Goal: Task Accomplishment & Management: Use online tool/utility

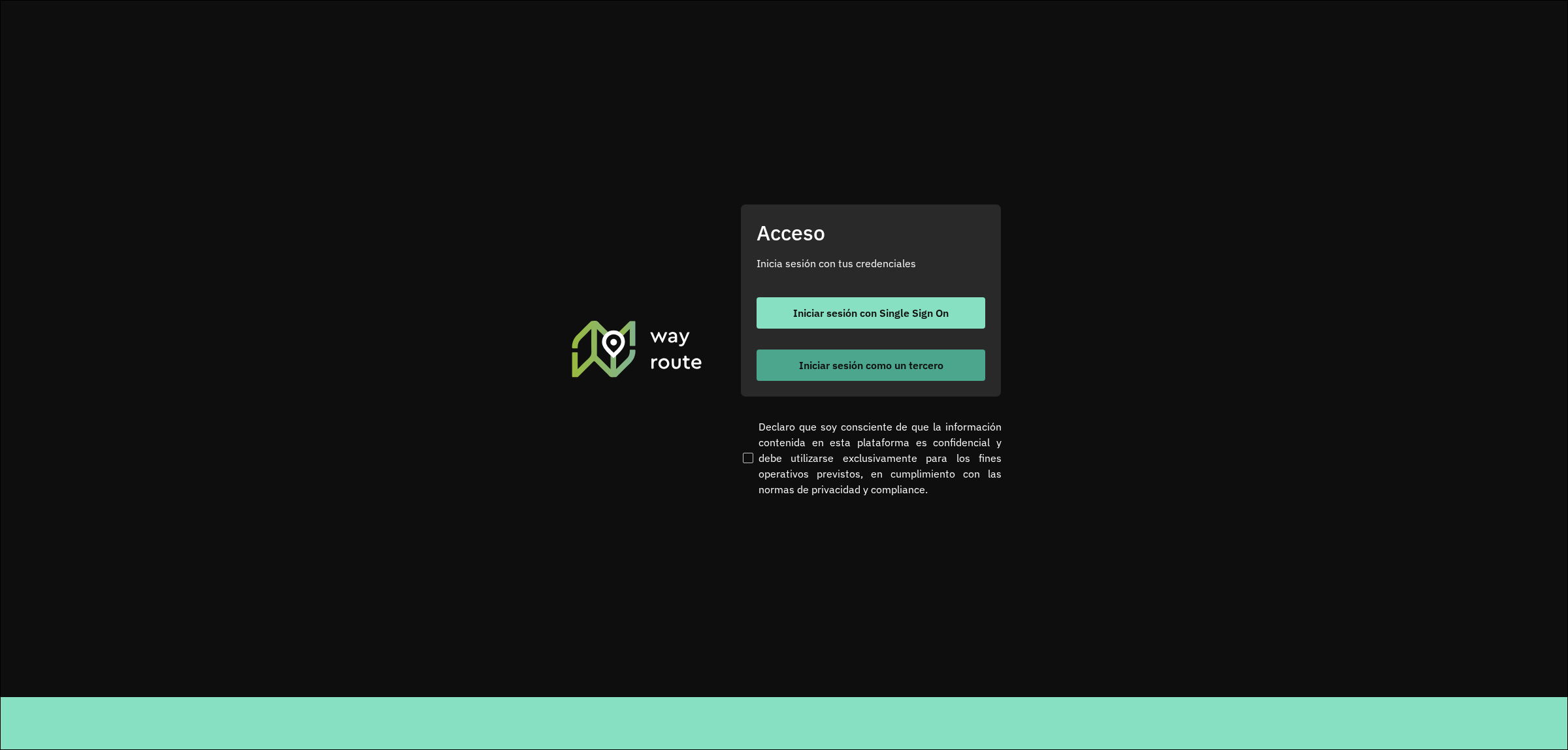
click at [863, 363] on span "Iniciar sesión como un tercero" at bounding box center [871, 364] width 144 height 11
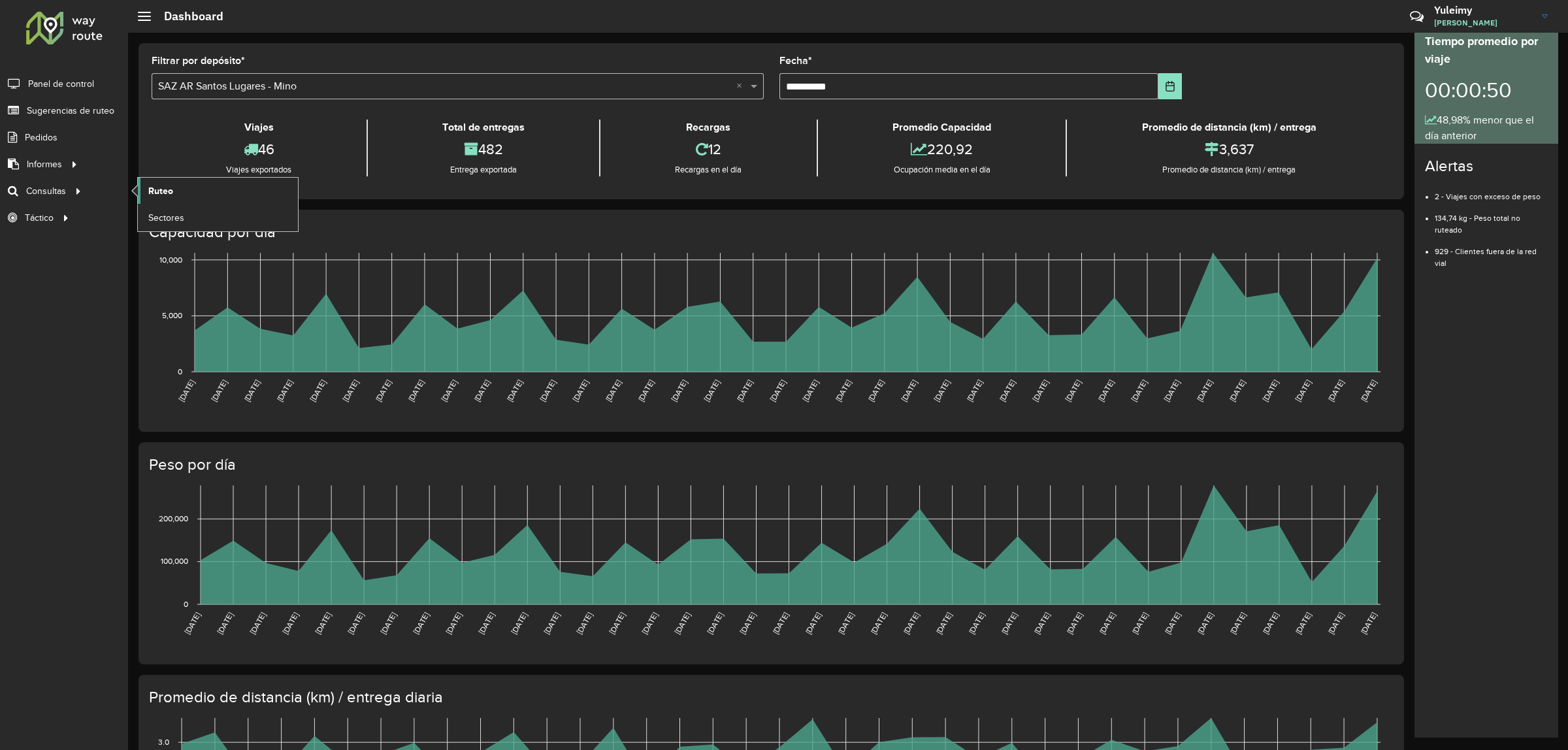
click at [169, 197] on span "Ruteo" at bounding box center [161, 191] width 25 height 14
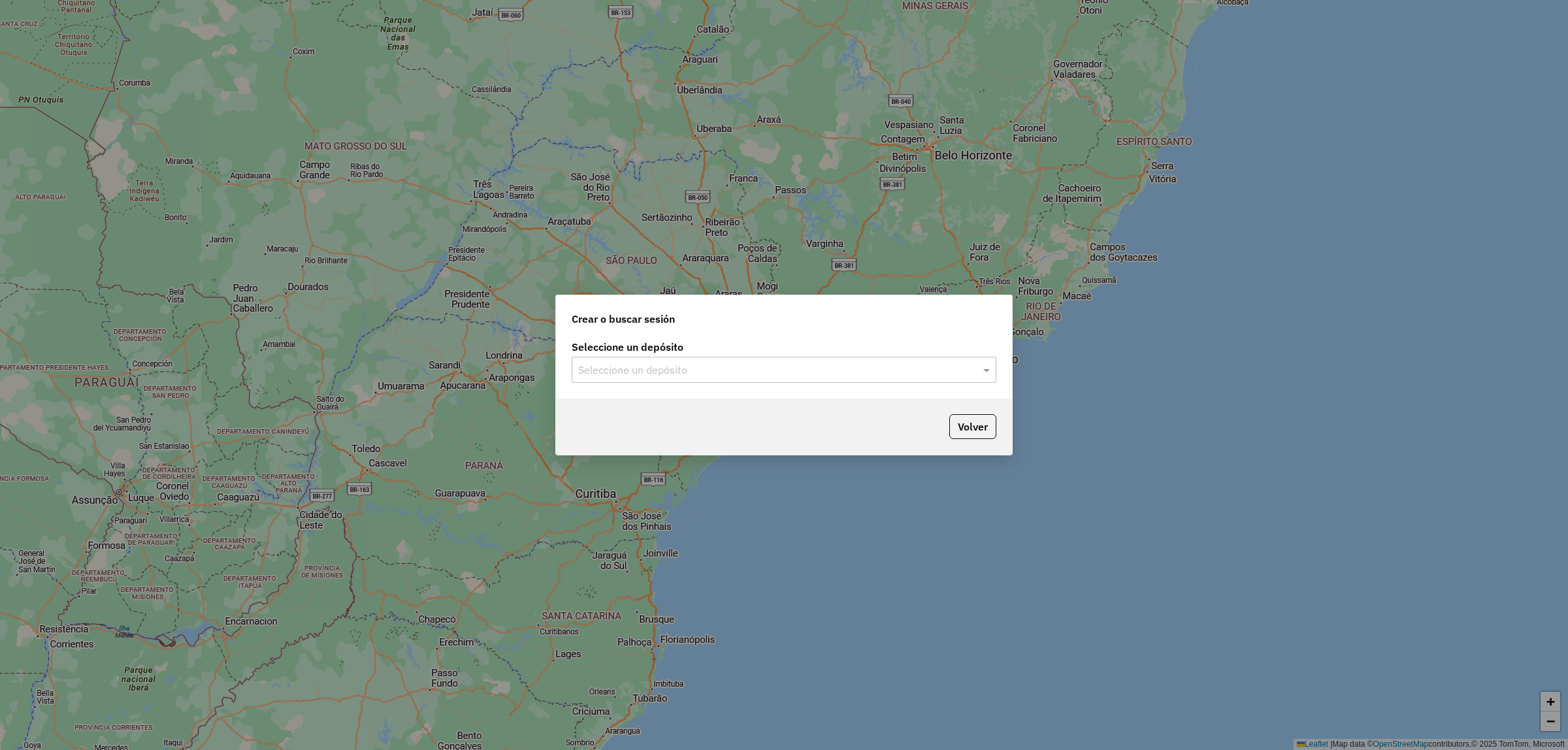
click at [662, 359] on div "Seleccione un depósito" at bounding box center [784, 369] width 424 height 26
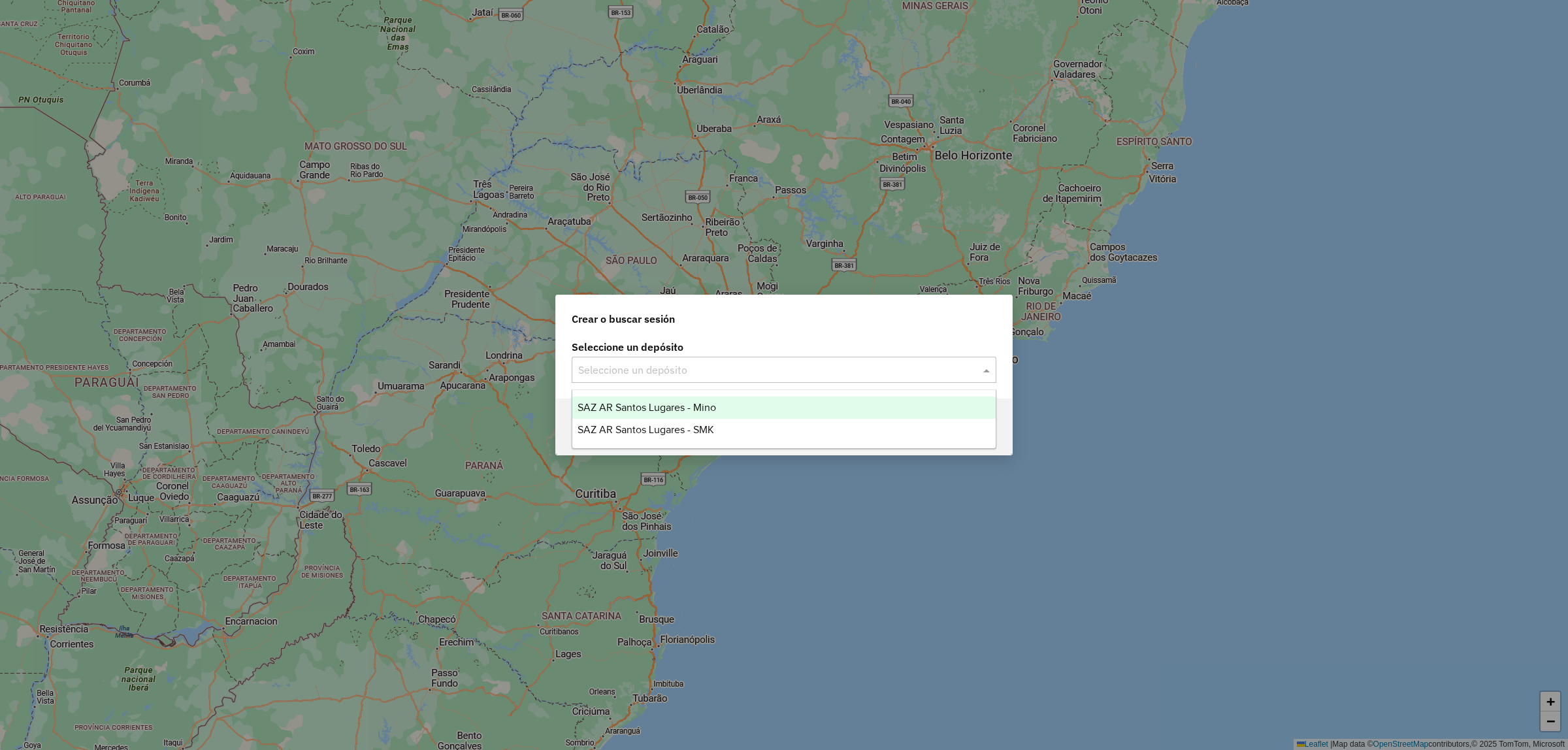
click at [659, 404] on span "SAZ AR Santos Lugares - Mino" at bounding box center [646, 407] width 138 height 11
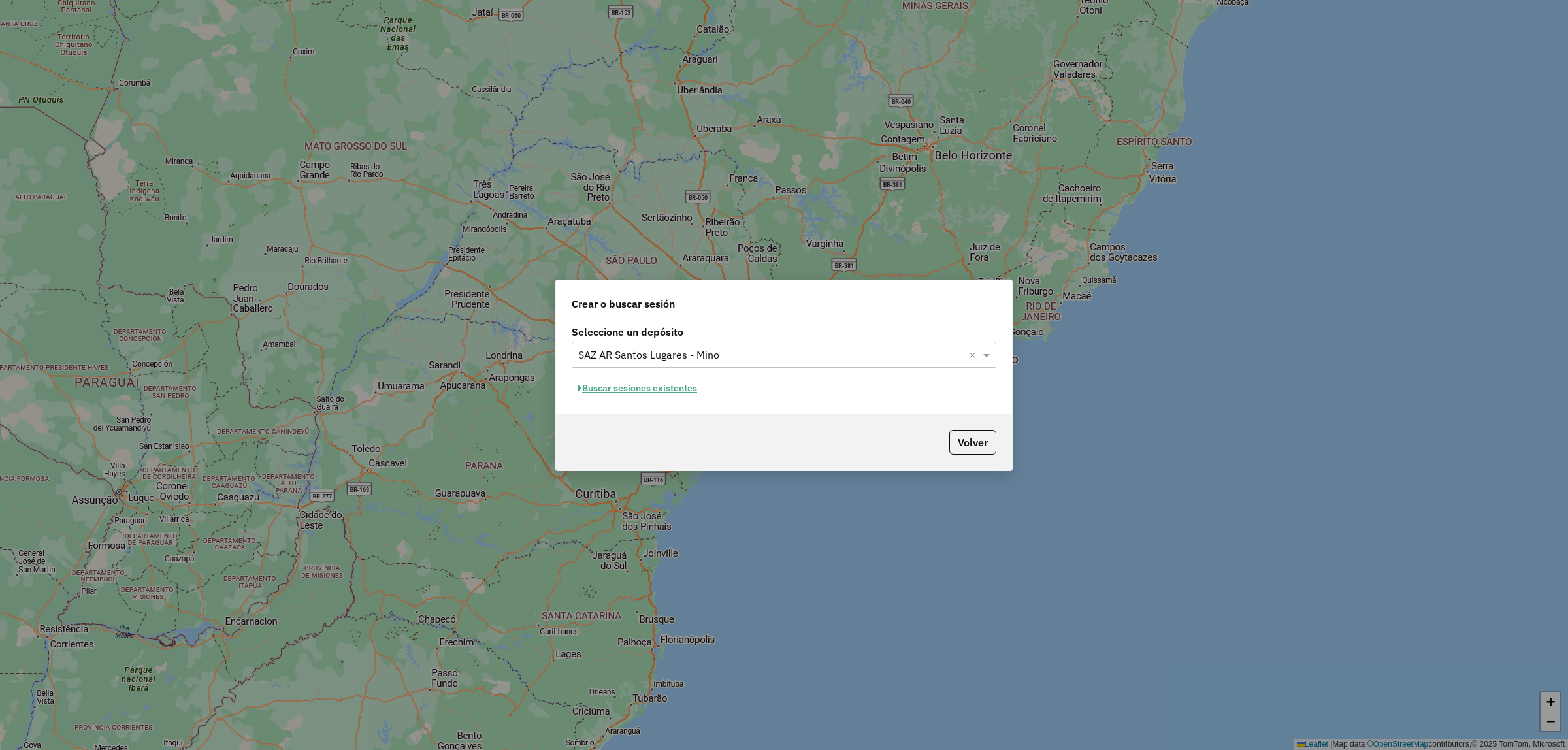
click at [650, 386] on button "Buscar sesiones existentes" at bounding box center [637, 388] width 131 height 20
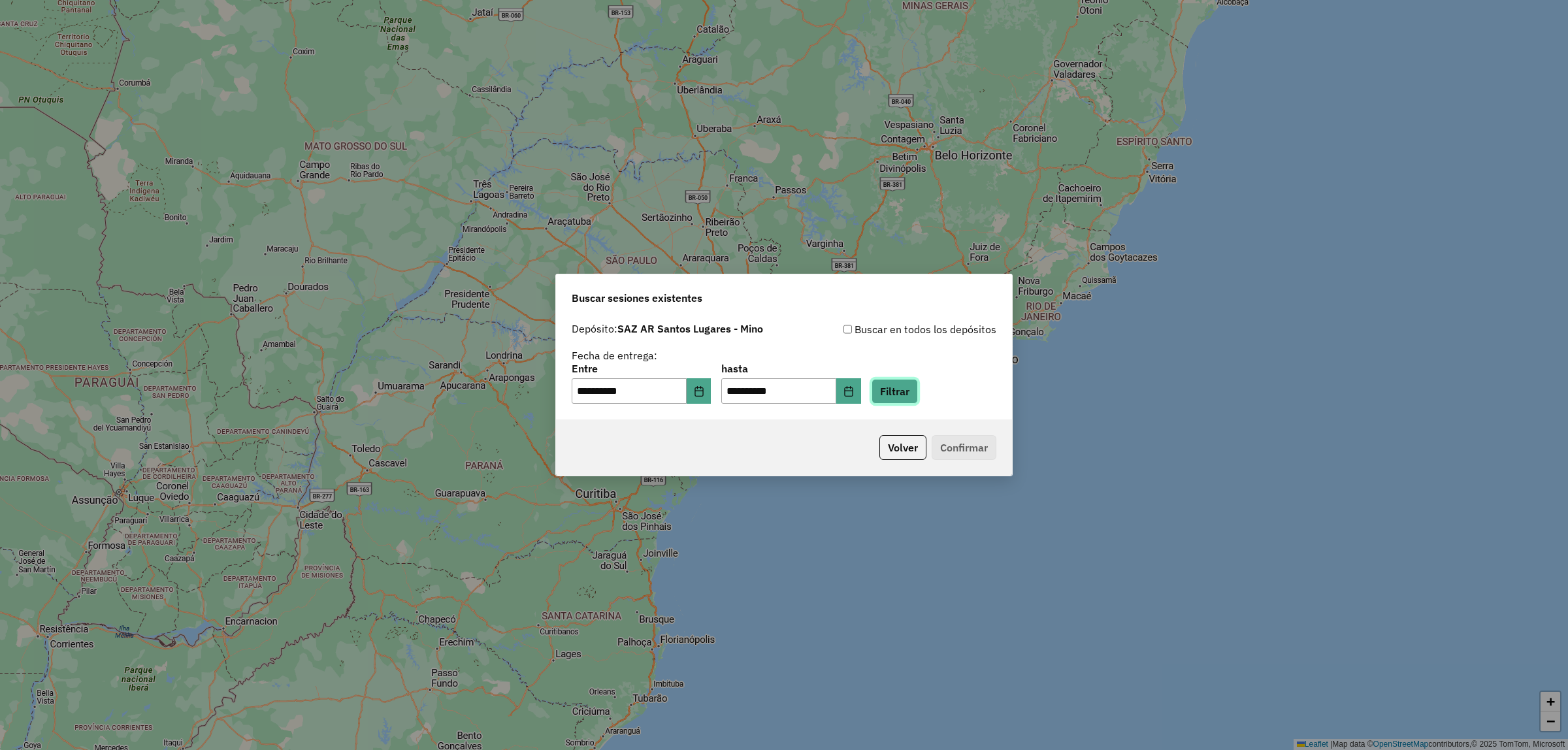
click at [918, 390] on button "Filtrar" at bounding box center [895, 391] width 47 height 25
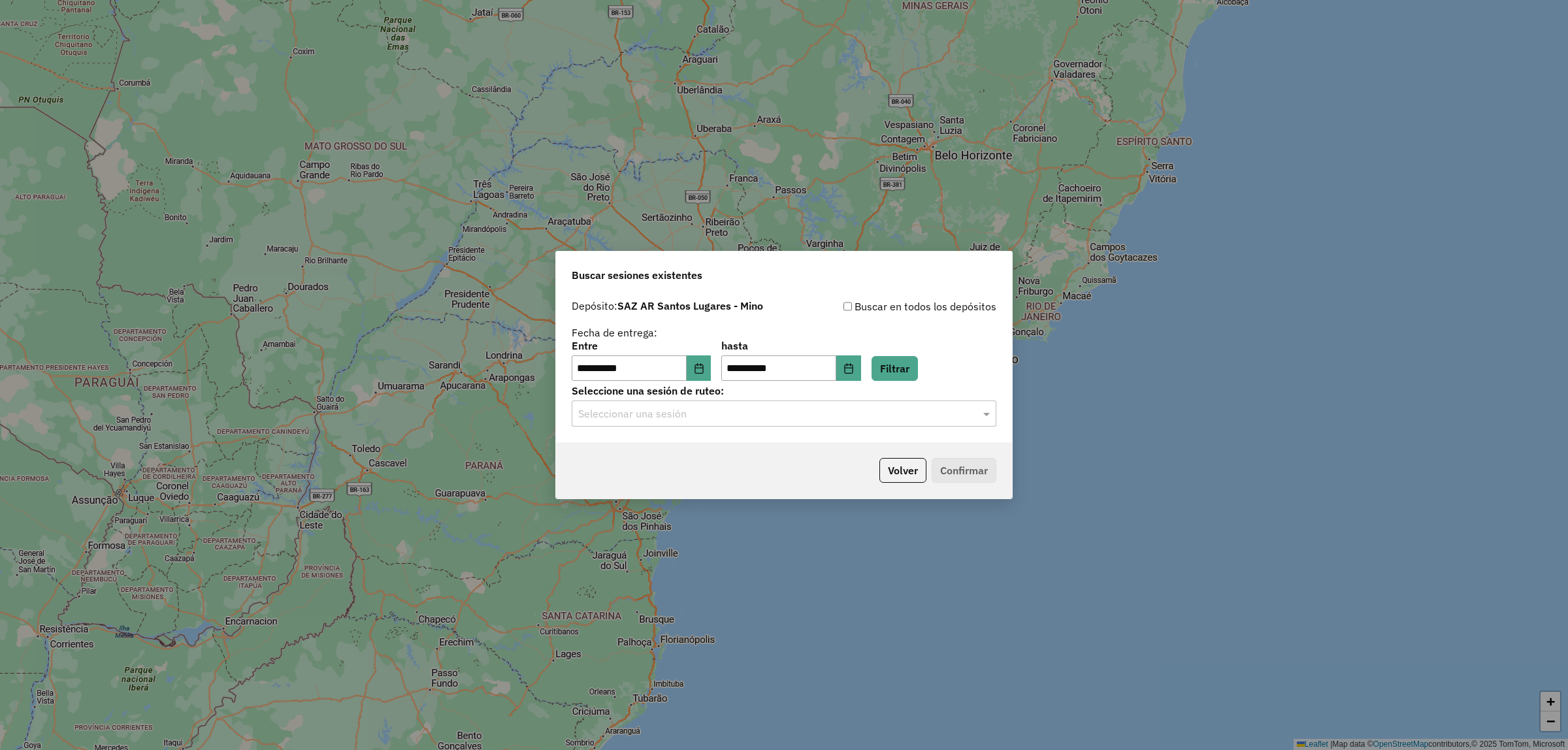
click at [717, 430] on div "**********" at bounding box center [784, 368] width 456 height 150
click at [708, 406] on input "text" at bounding box center [771, 413] width 386 height 16
click at [684, 442] on div "1293927 - 14/10/2025 17:51" at bounding box center [784, 451] width 424 height 22
click at [981, 463] on button "Confirmar" at bounding box center [963, 470] width 65 height 25
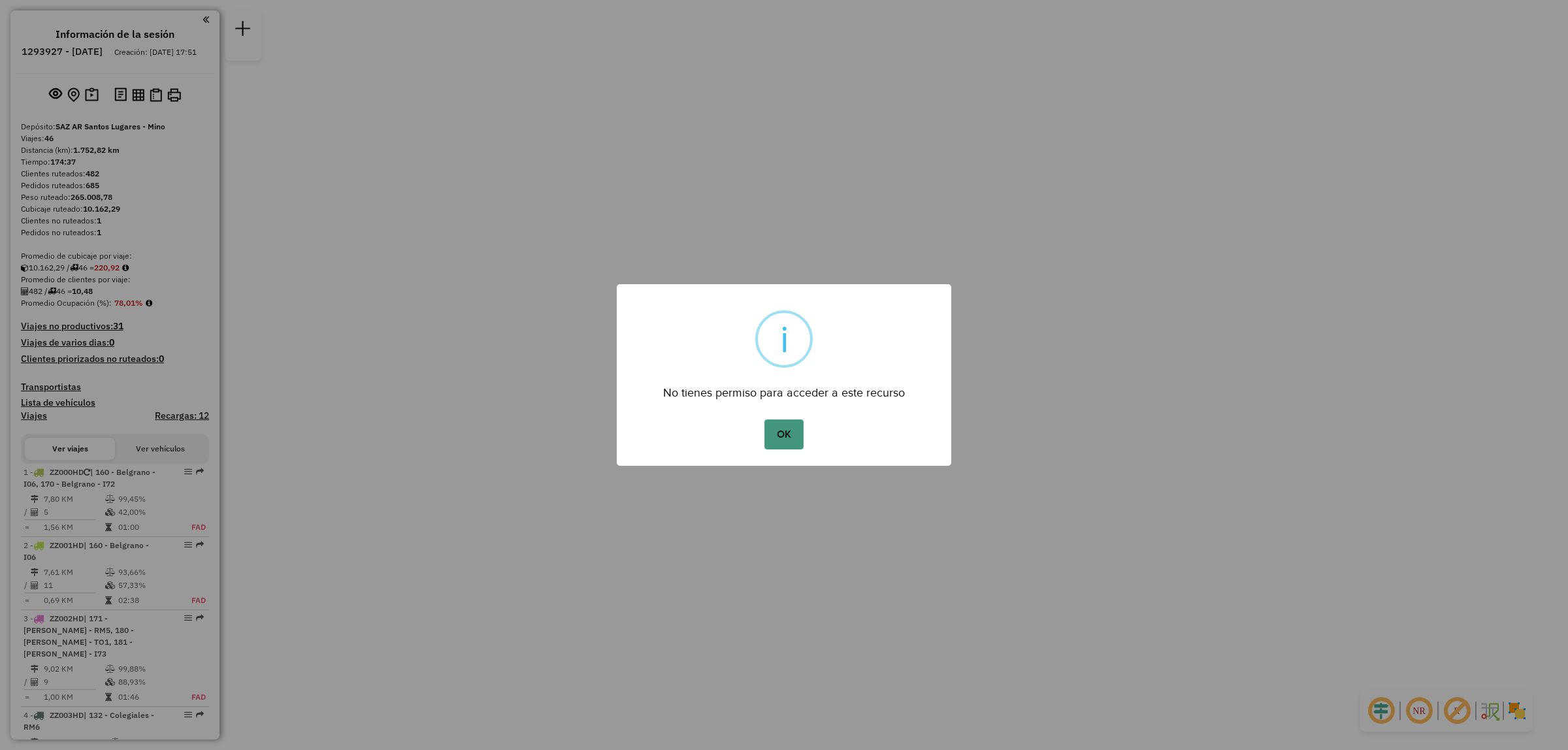
click at [794, 441] on button "OK" at bounding box center [783, 434] width 39 height 30
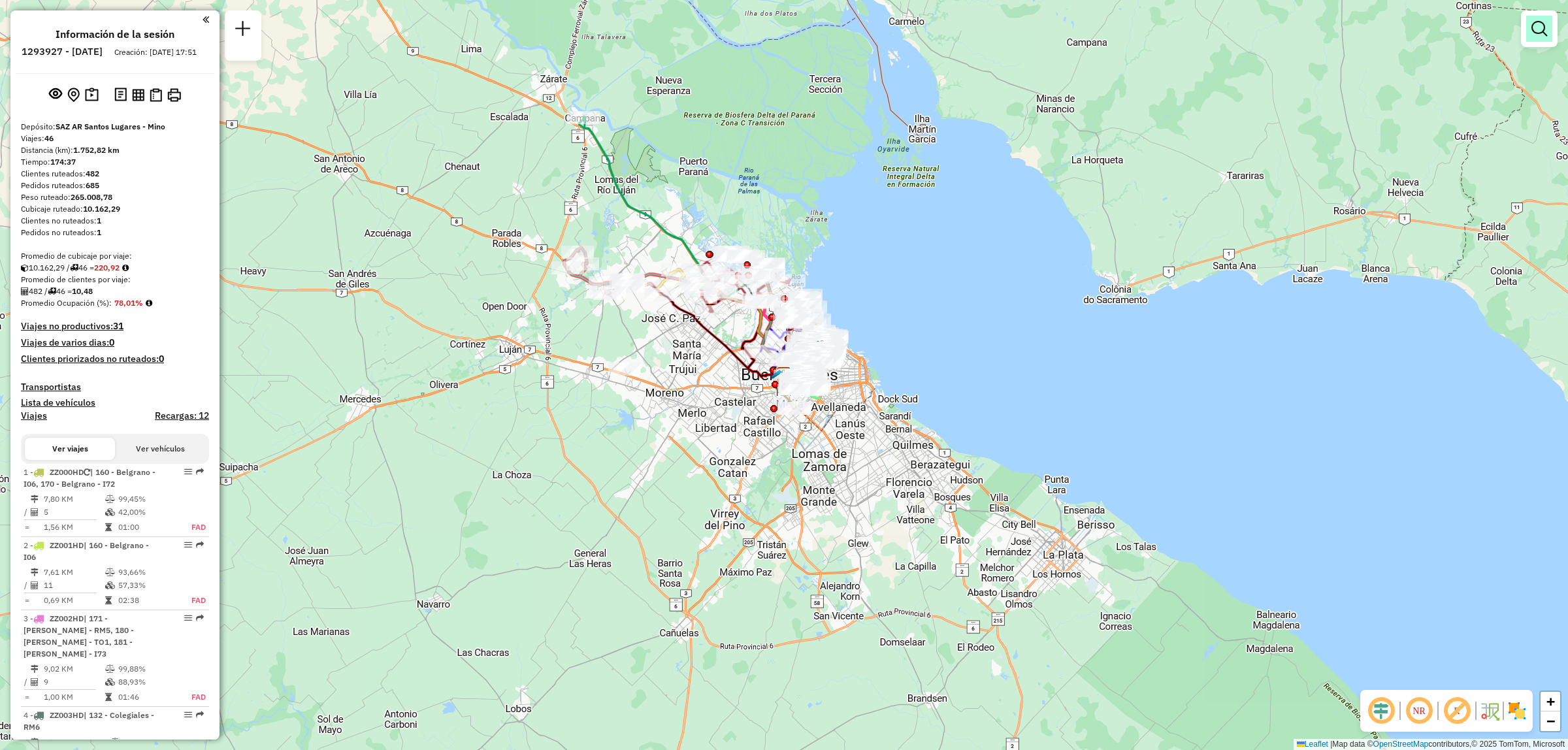
click at [1548, 37] on link at bounding box center [1539, 29] width 26 height 26
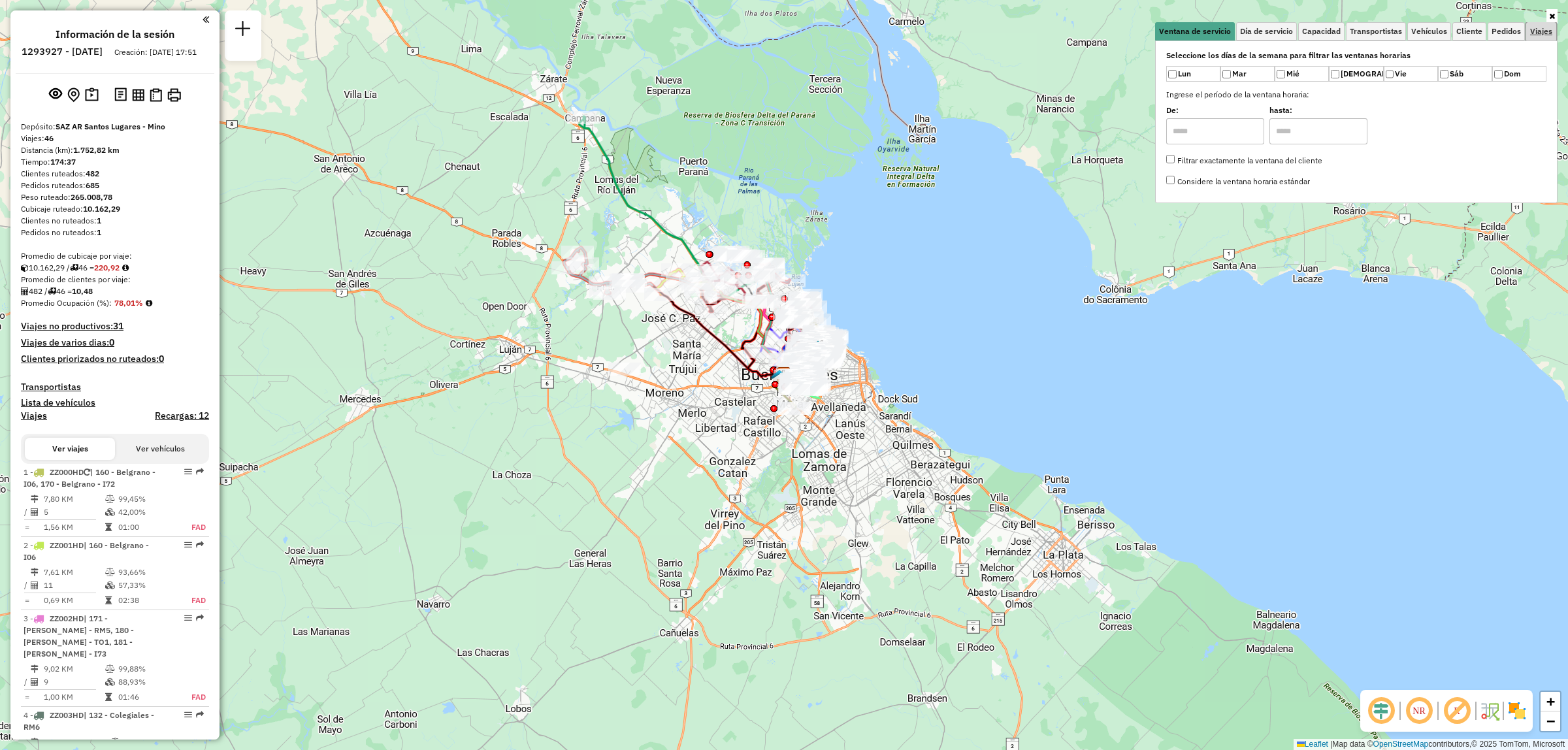
click at [1547, 30] on span "Viajes" at bounding box center [1541, 31] width 22 height 8
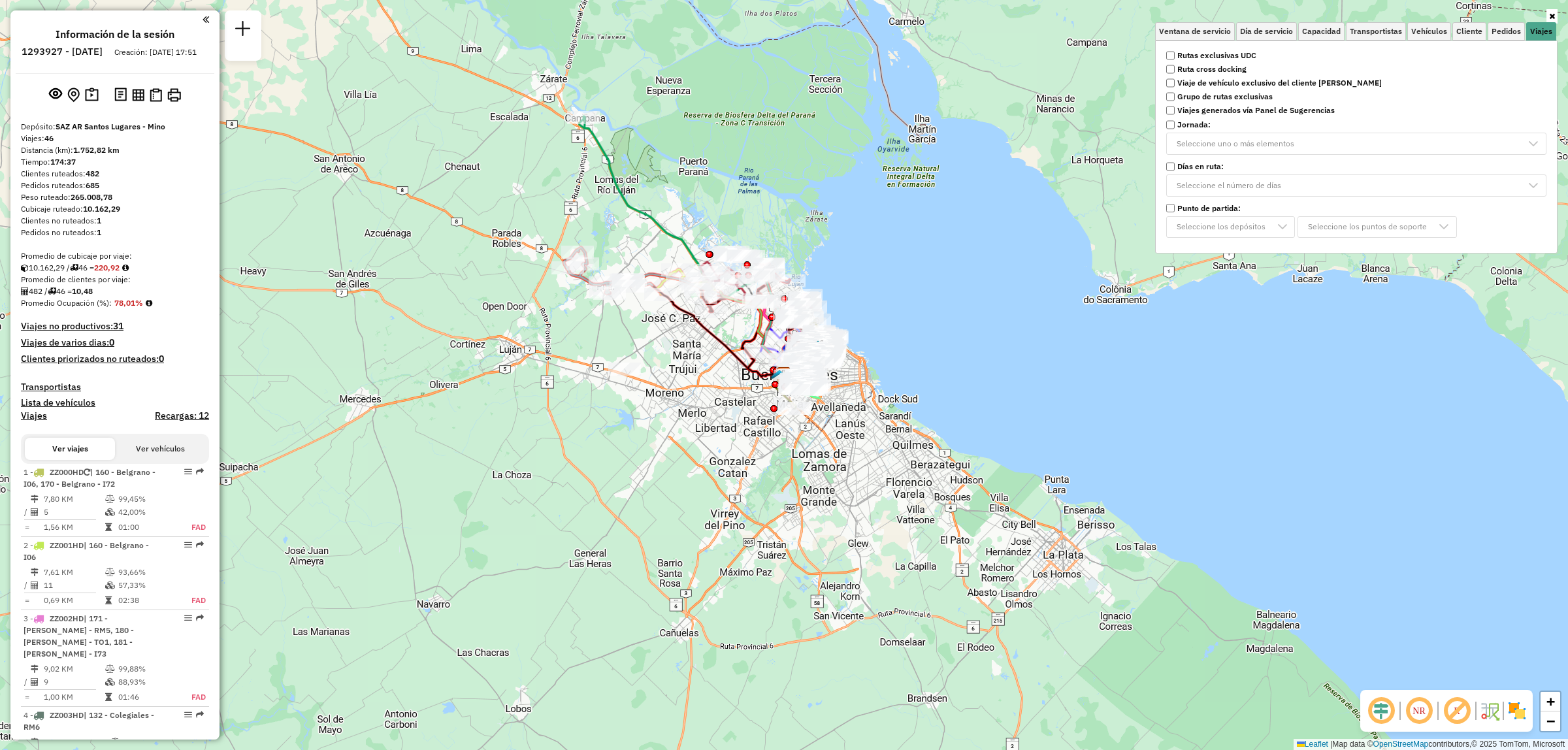
click at [1230, 60] on strong "Rutas exclusivas UDC" at bounding box center [1217, 56] width 79 height 11
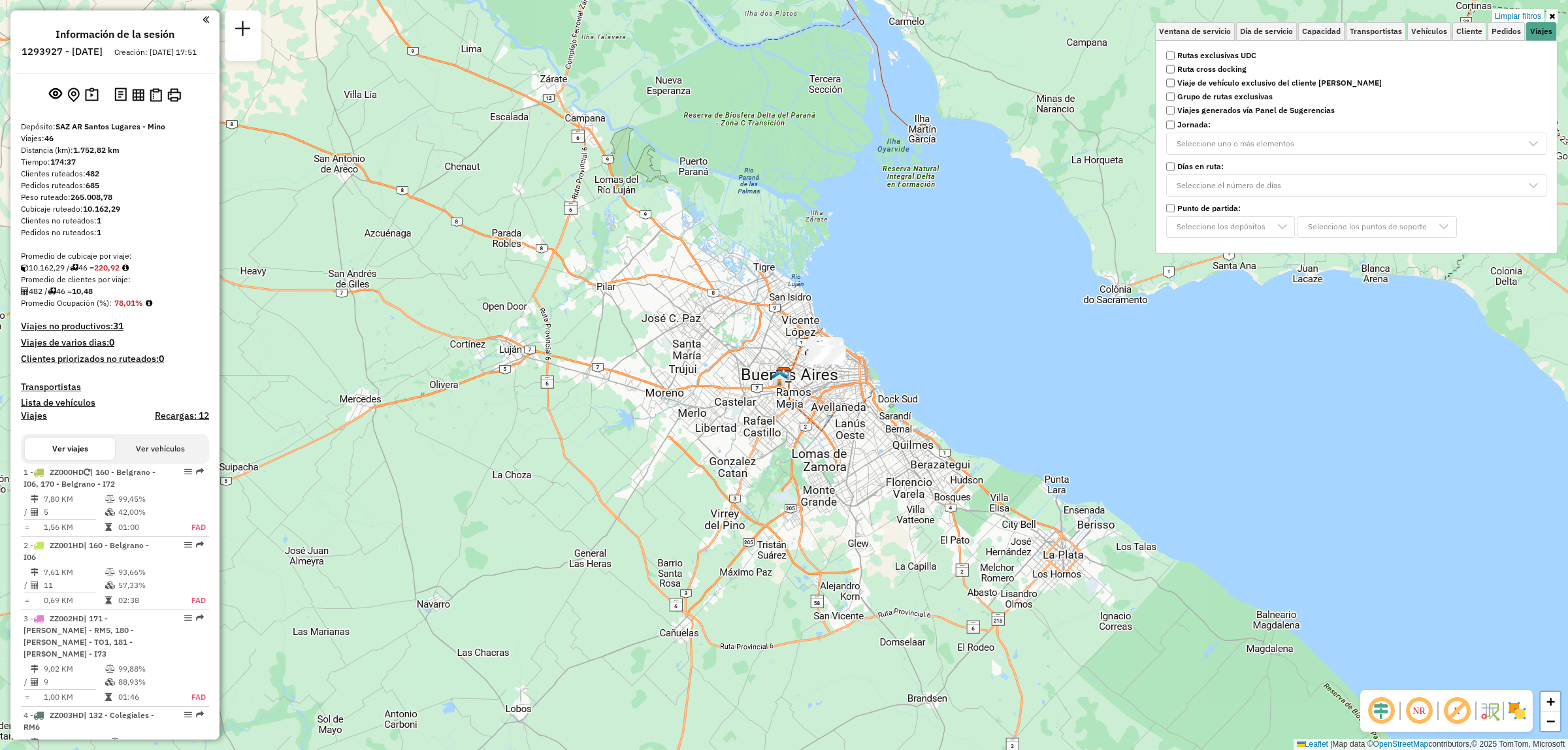
click at [886, 302] on div "Limpiar filtros Ventana de servicio Día de servicio Capacidad Transportistas Ve…" at bounding box center [784, 375] width 1568 height 750
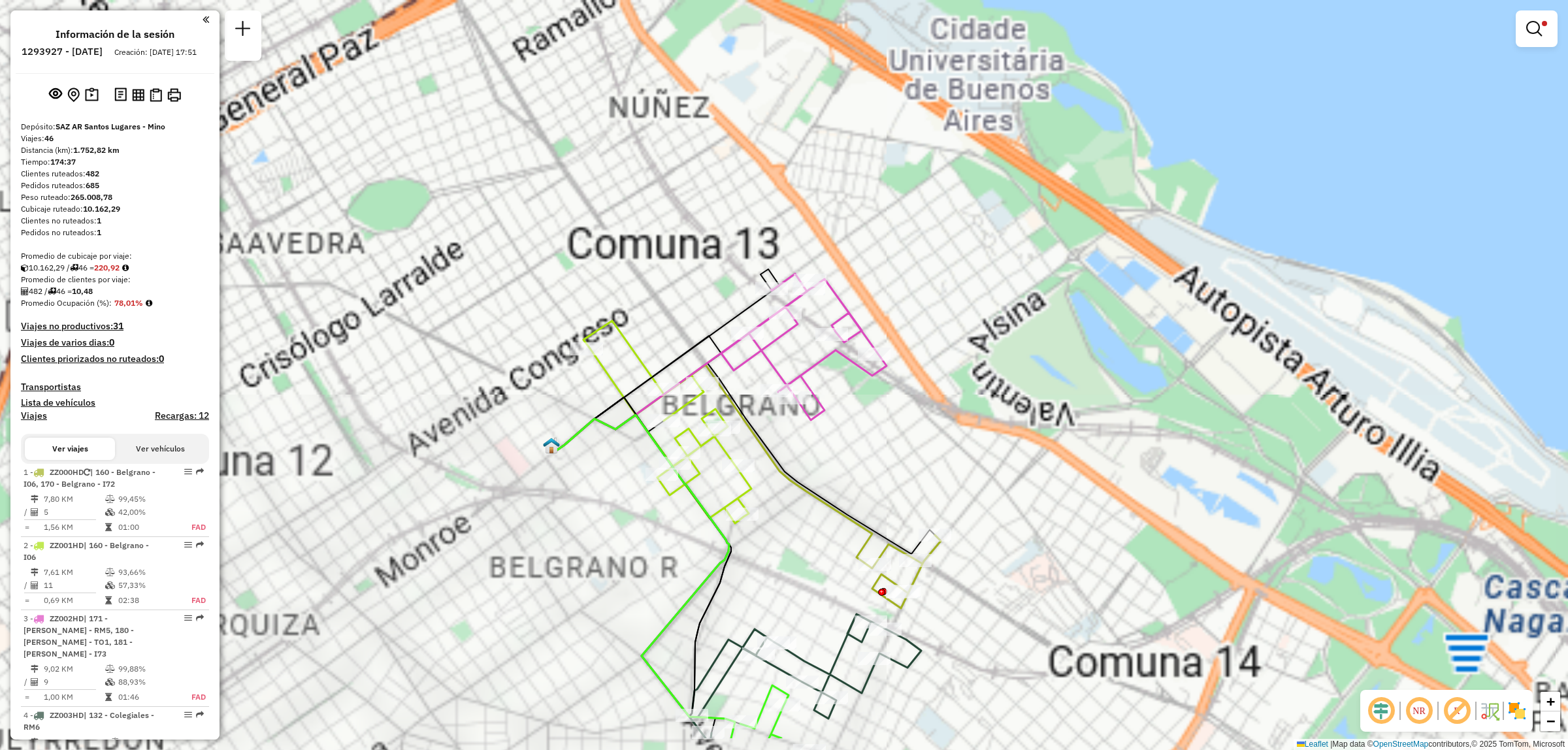
drag, startPoint x: 916, startPoint y: 392, endPoint x: 940, endPoint y: 253, distance: 141.1
click at [940, 253] on div "Limpiar filtros Ventana de servicio Día de servicio Capacidad Transportistas Ve…" at bounding box center [784, 375] width 1568 height 750
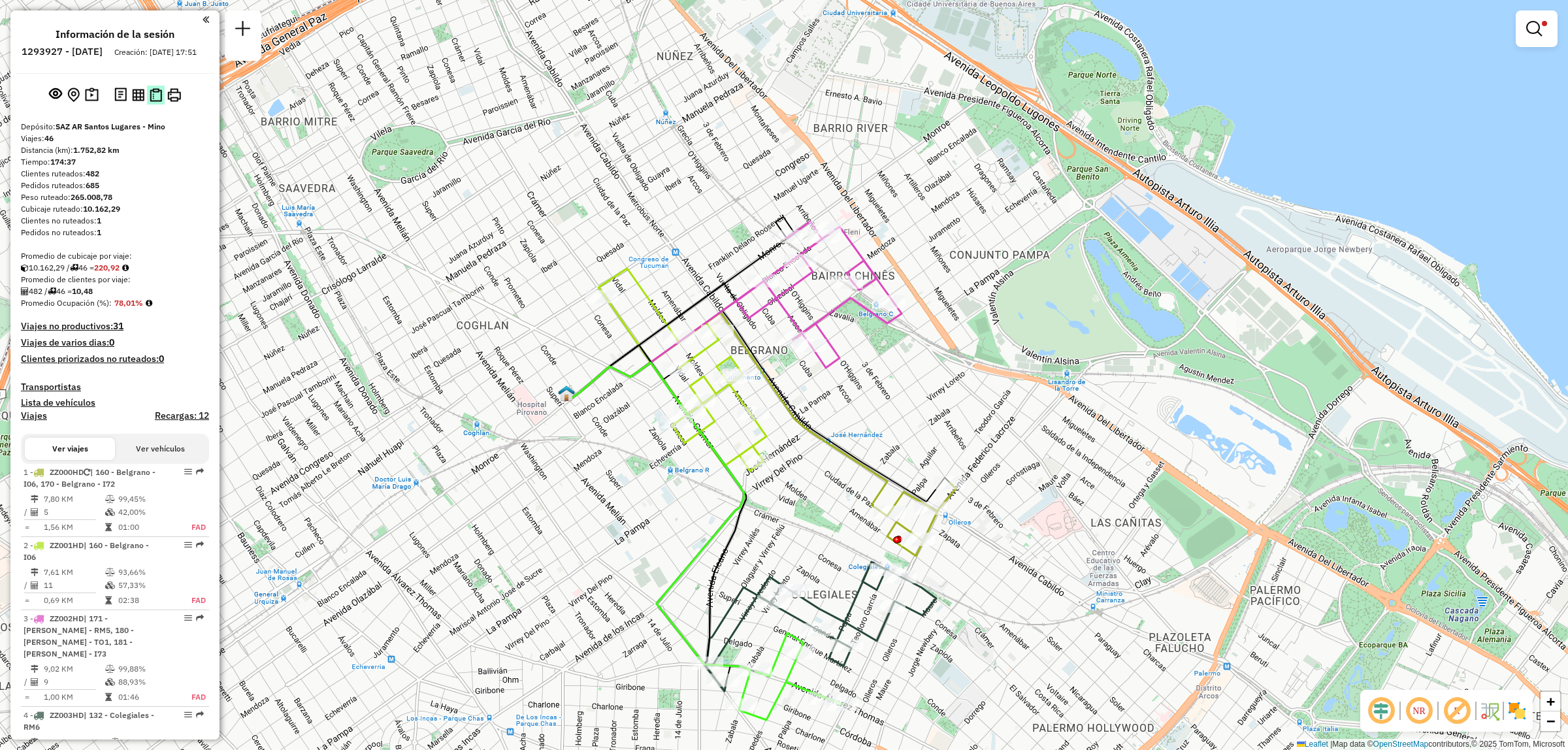
click at [153, 102] on img at bounding box center [156, 95] width 12 height 14
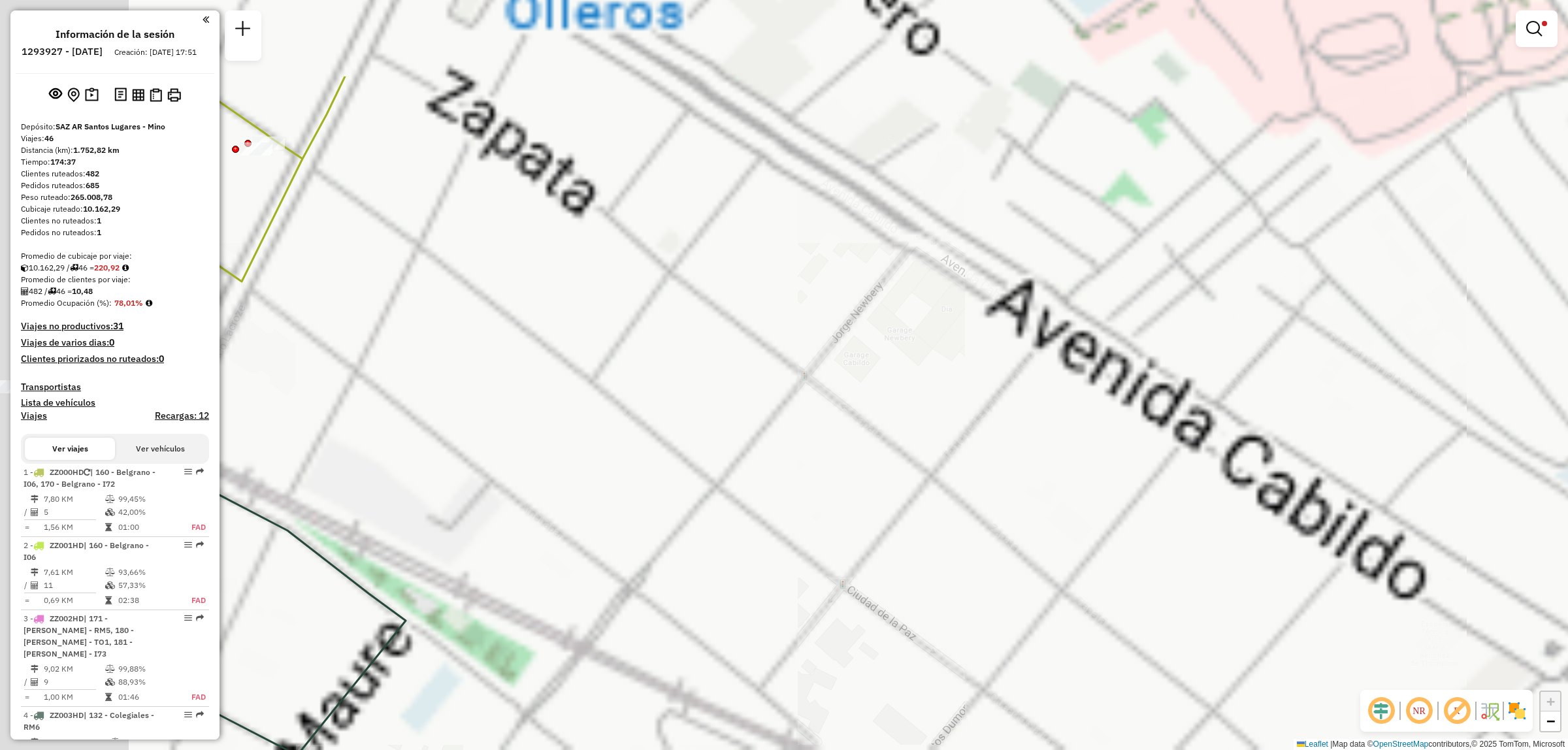
drag, startPoint x: 751, startPoint y: 510, endPoint x: 882, endPoint y: 542, distance: 134.9
click at [873, 544] on div "Limpiar filtros Ventana de servicio Día de servicio Capacidad Transportistas Ve…" at bounding box center [784, 375] width 1568 height 750
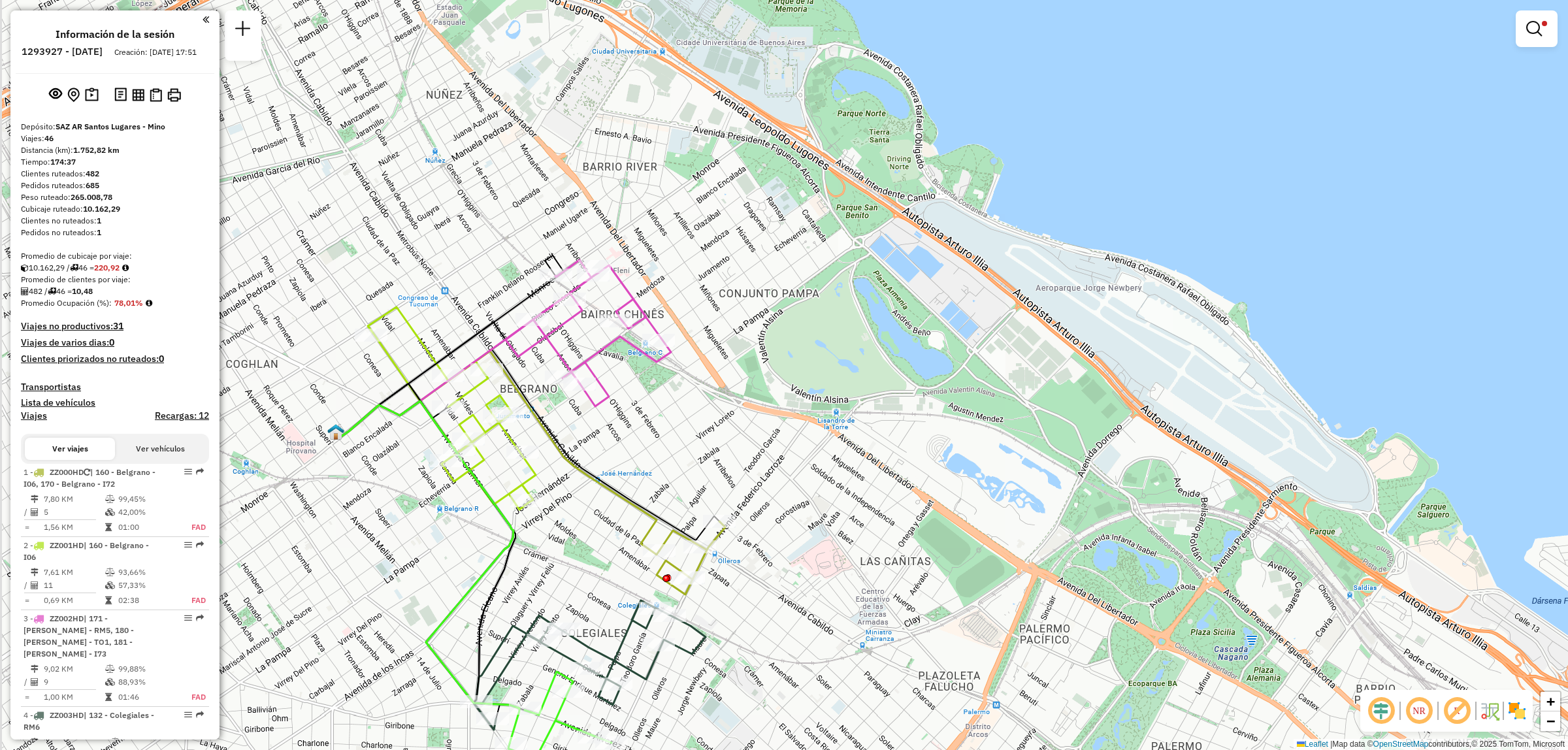
drag, startPoint x: 461, startPoint y: 454, endPoint x: 618, endPoint y: 450, distance: 157.1
click at [618, 450] on div "Limpiar filtros Ventana de servicio Día de servicio Capacidad Transportistas Ve…" at bounding box center [784, 375] width 1568 height 750
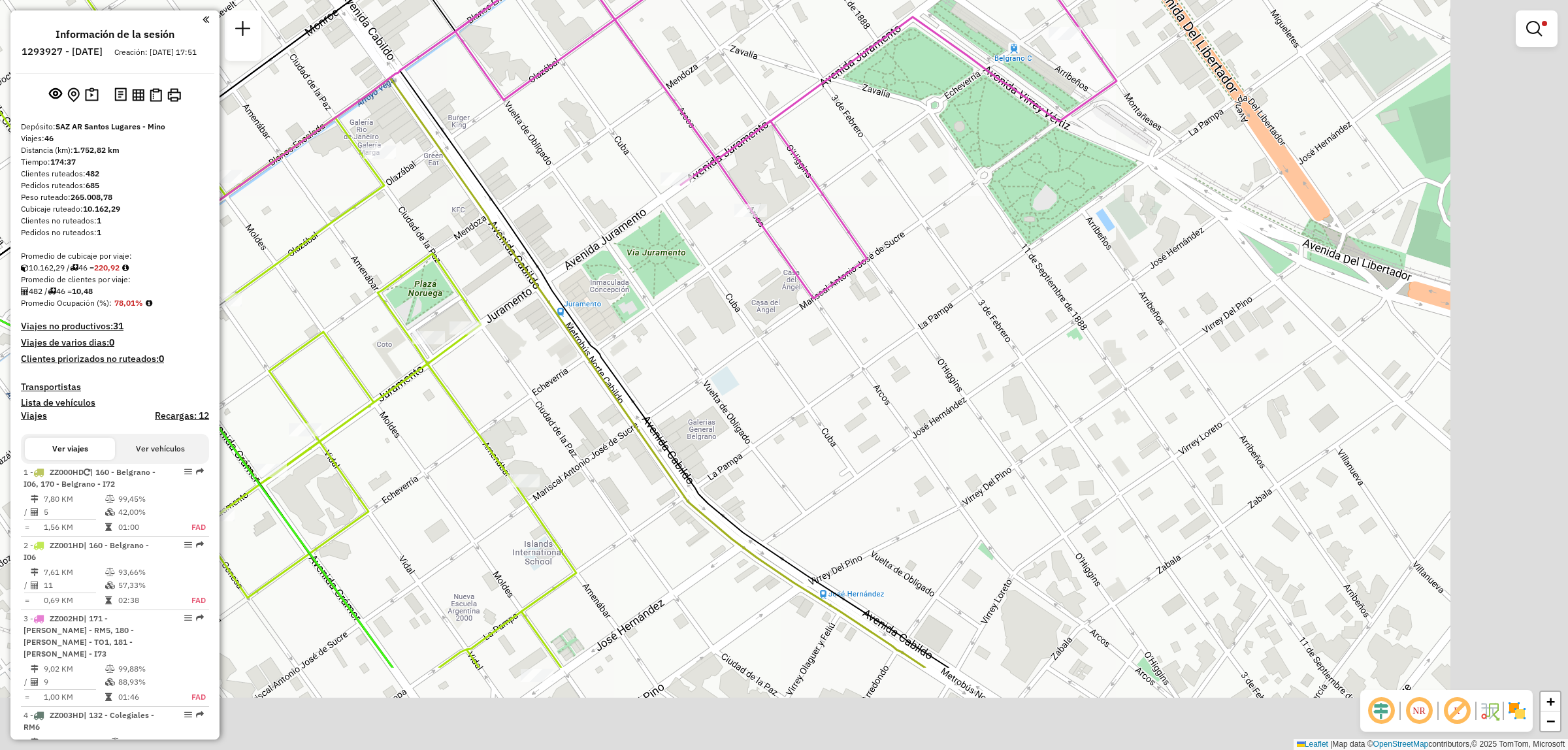
drag, startPoint x: 639, startPoint y: 556, endPoint x: 536, endPoint y: 459, distance: 141.5
click at [551, 471] on div "Limpiar filtros Ventana de servicio Día de servicio Capacidad Transportistas Ve…" at bounding box center [784, 375] width 1568 height 750
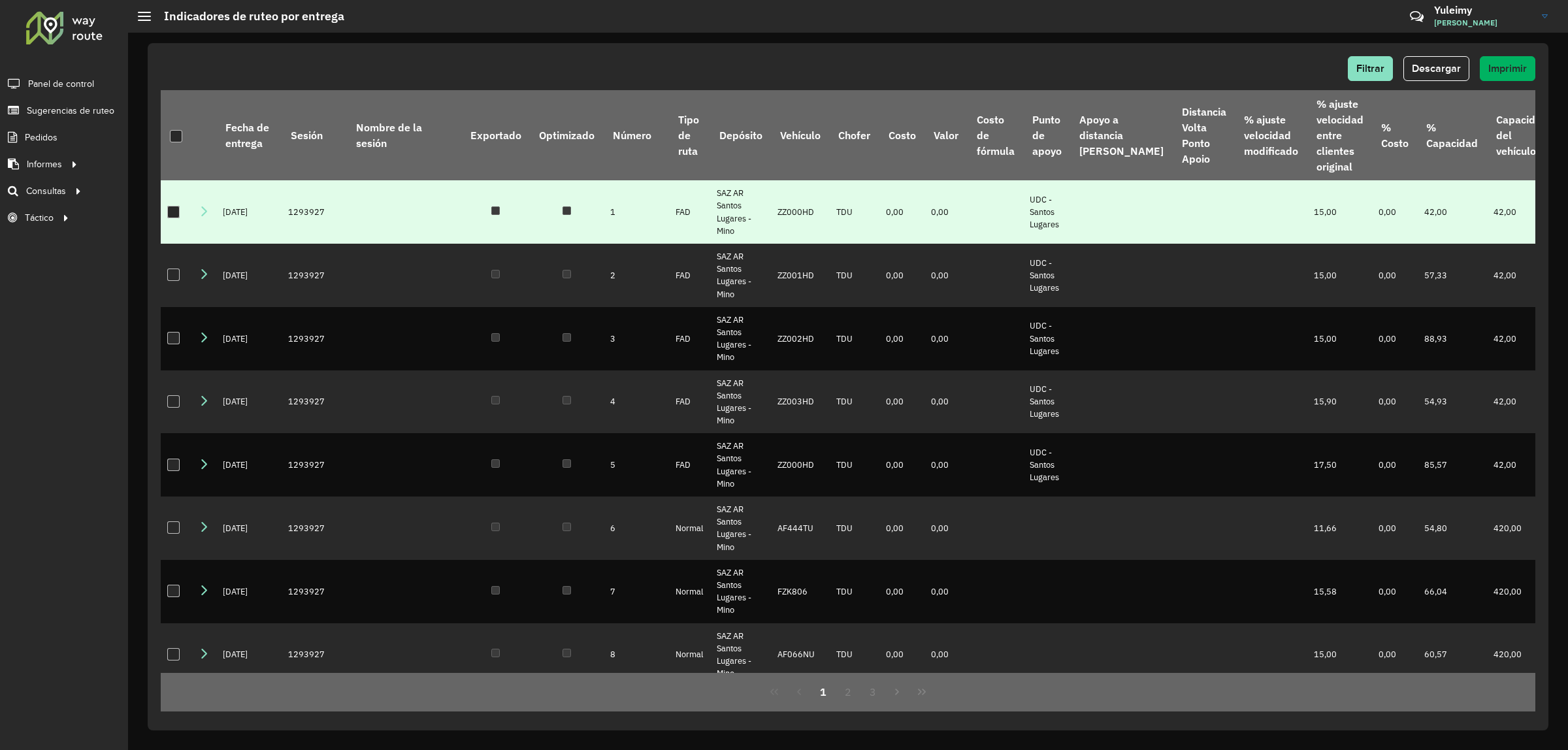
click at [174, 207] on div at bounding box center [173, 211] width 12 height 12
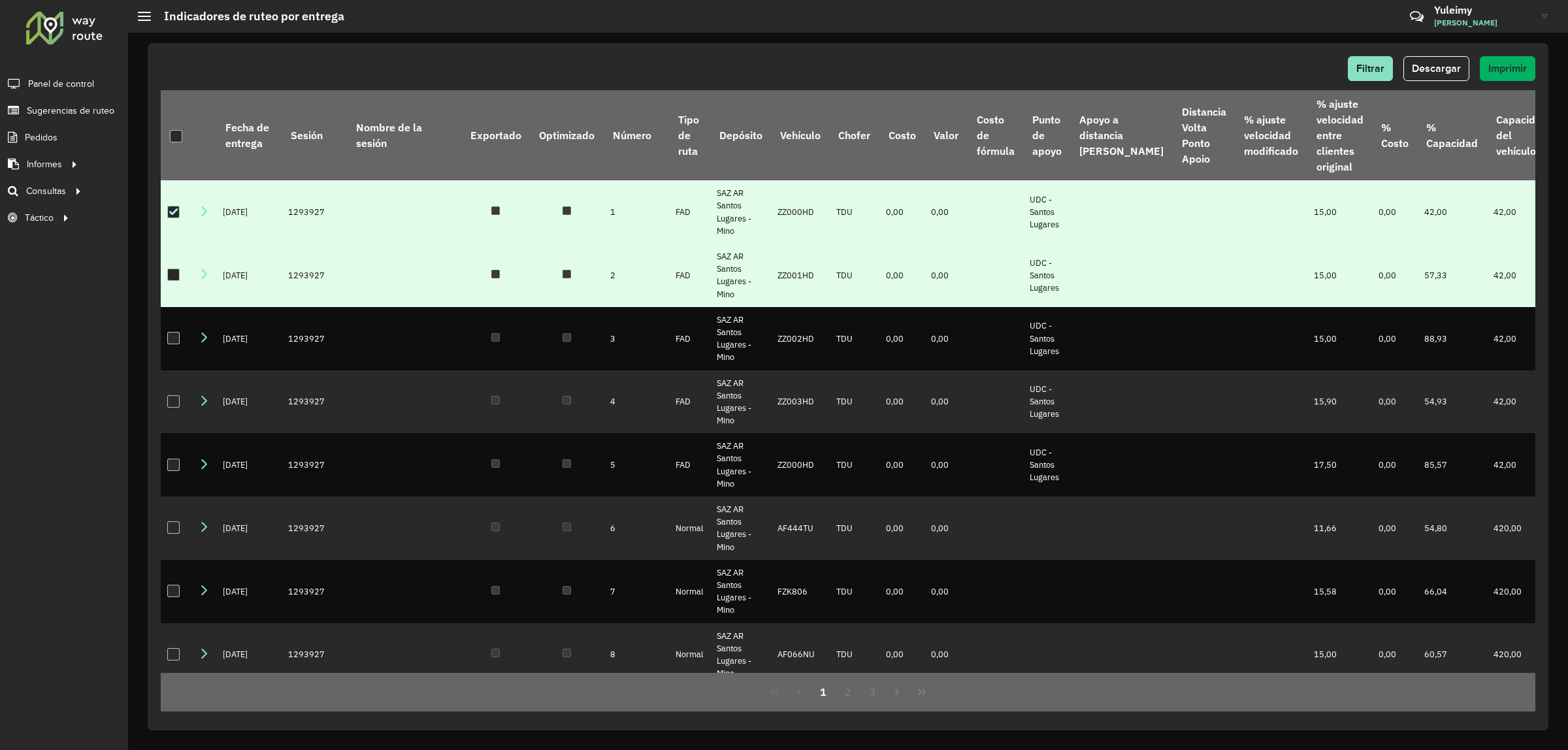
click at [171, 269] on div at bounding box center [173, 274] width 12 height 12
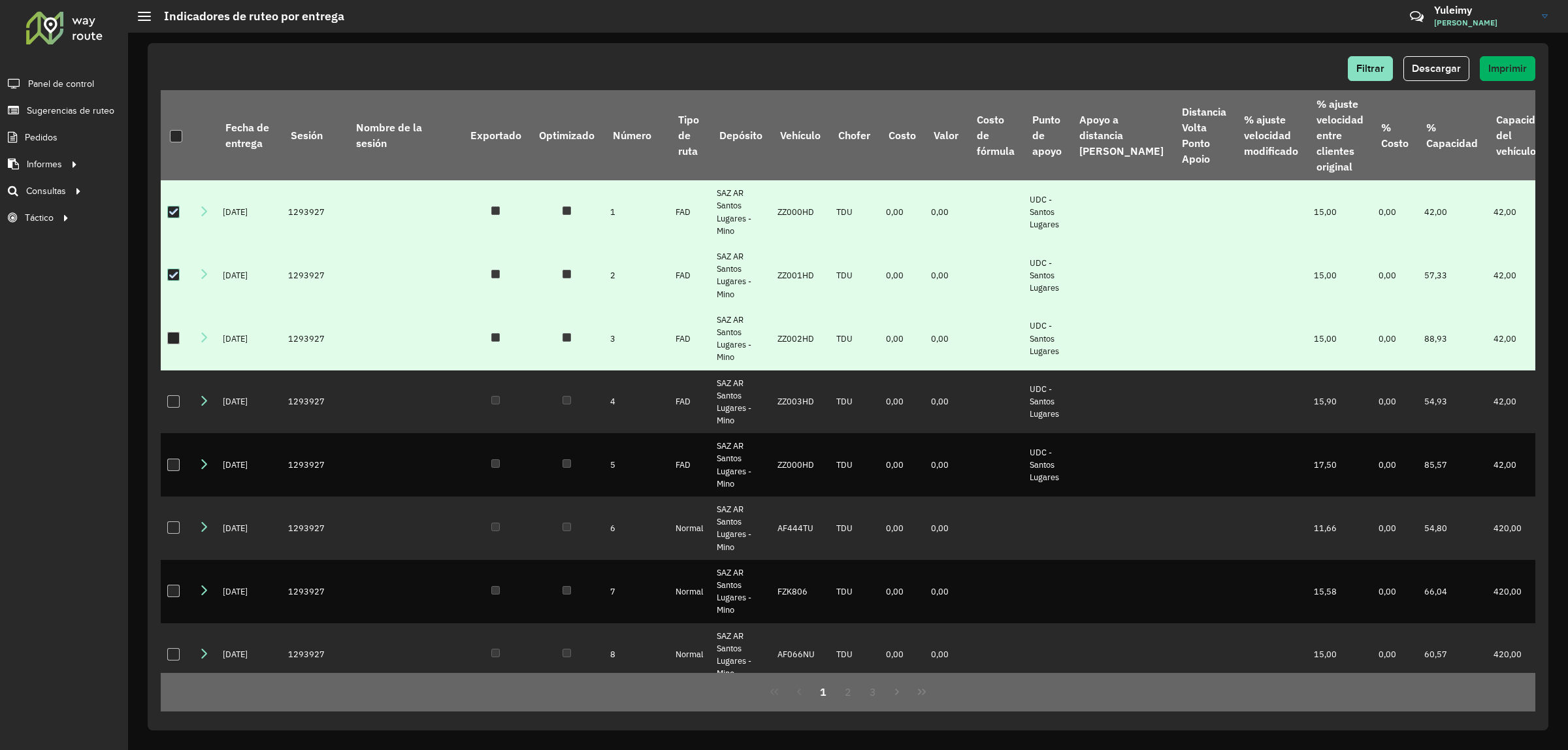
click at [170, 344] on div at bounding box center [173, 337] width 12 height 12
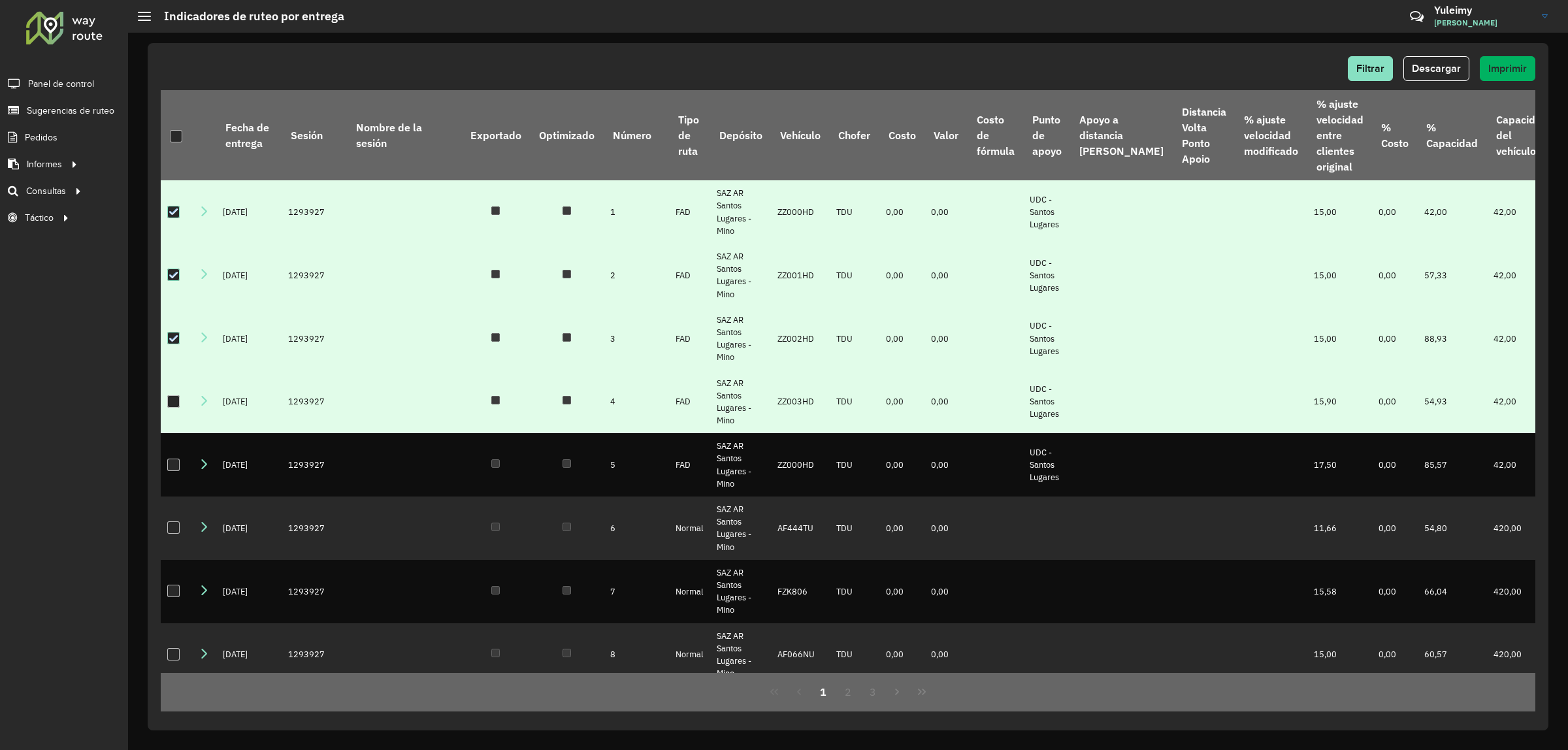
click at [168, 422] on td at bounding box center [176, 401] width 31 height 63
click at [170, 408] on div at bounding box center [173, 401] width 12 height 12
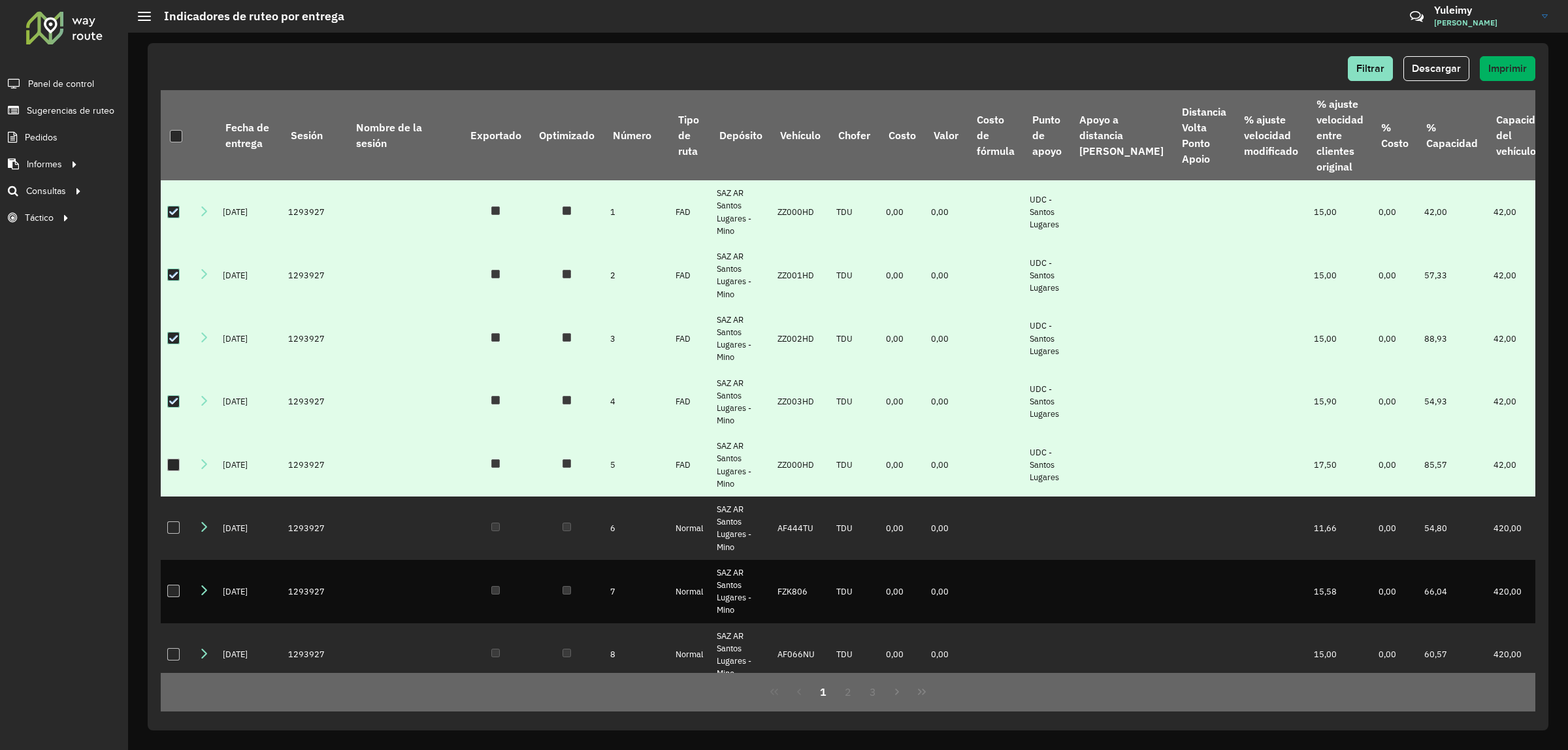
click at [167, 471] on div at bounding box center [173, 464] width 12 height 12
click at [1434, 64] on span "Descargar" at bounding box center [1436, 69] width 49 height 11
